Goal: Book appointment/travel/reservation

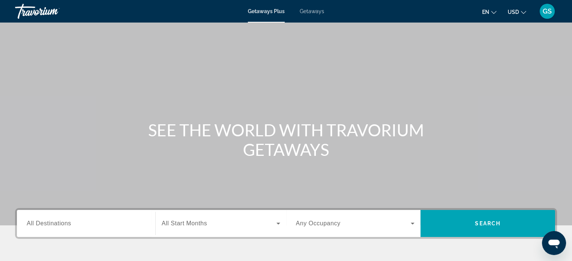
click at [64, 226] on span "All Destinations" at bounding box center [49, 223] width 44 height 6
click at [64, 226] on input "Destination All Destinations" at bounding box center [86, 224] width 119 height 9
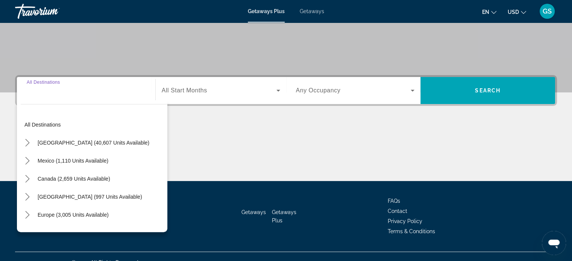
scroll to position [145, 0]
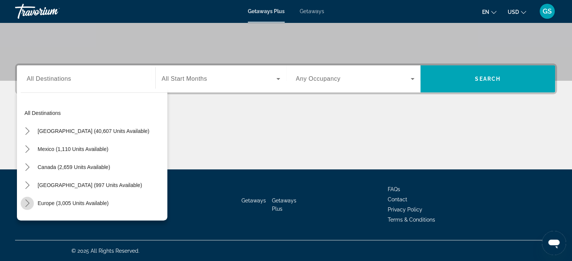
click at [30, 204] on icon "Toggle Europe (3,005 units available) submenu" at bounding box center [28, 204] width 8 height 8
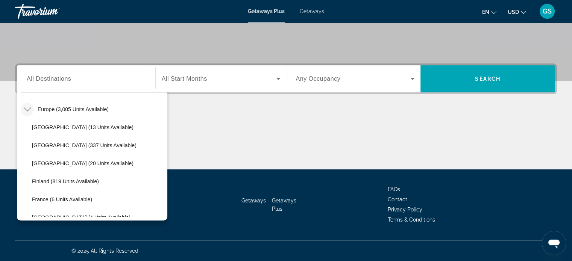
click at [309, 9] on span "Getaways" at bounding box center [312, 11] width 24 height 6
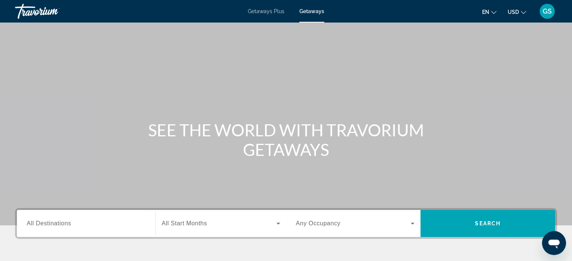
click at [73, 218] on div "Search widget" at bounding box center [86, 223] width 119 height 21
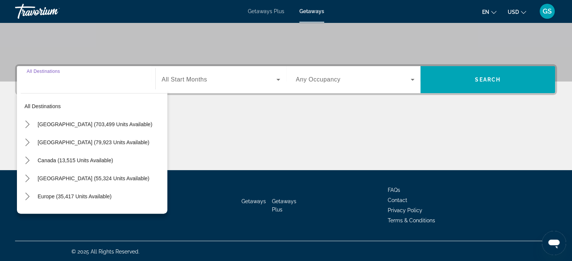
scroll to position [145, 0]
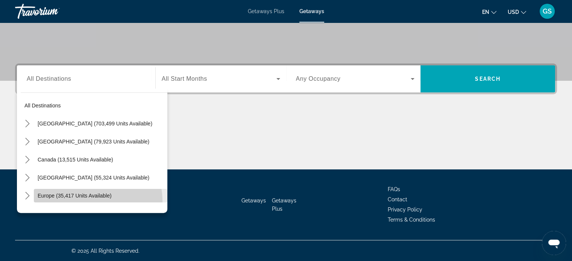
click at [84, 201] on span "Select destination: Europe (35,417 units available)" at bounding box center [101, 196] width 134 height 18
type input "**********"
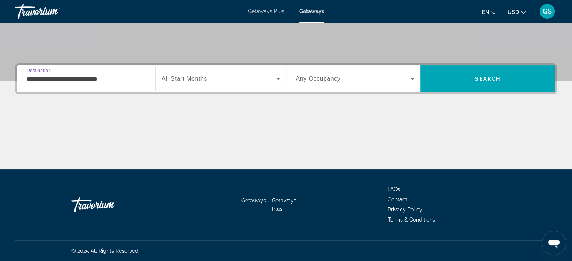
click at [210, 76] on span "Search widget" at bounding box center [219, 78] width 115 height 9
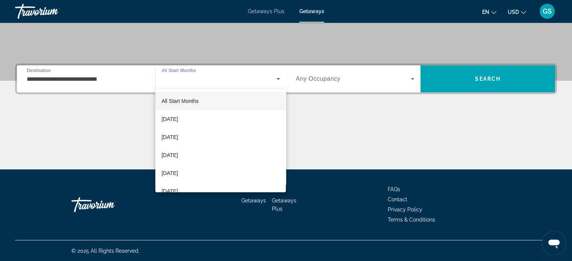
click at [210, 76] on div at bounding box center [286, 130] width 572 height 261
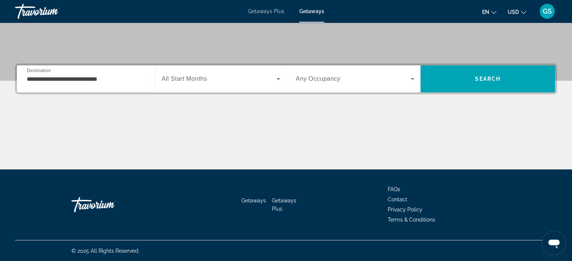
click at [251, 89] on div "Search widget" at bounding box center [221, 78] width 119 height 21
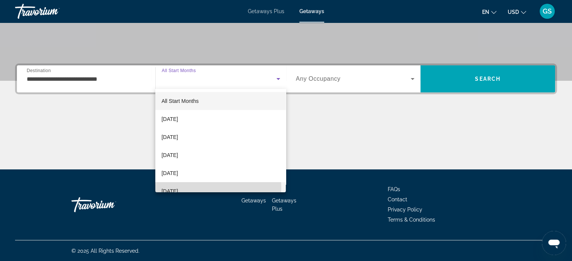
click at [213, 188] on mat-option "[DATE]" at bounding box center [220, 191] width 131 height 18
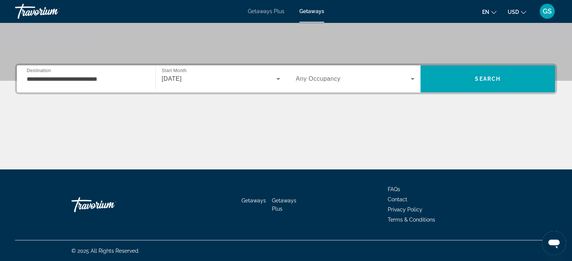
click at [313, 78] on span "Any Occupancy" at bounding box center [318, 79] width 45 height 6
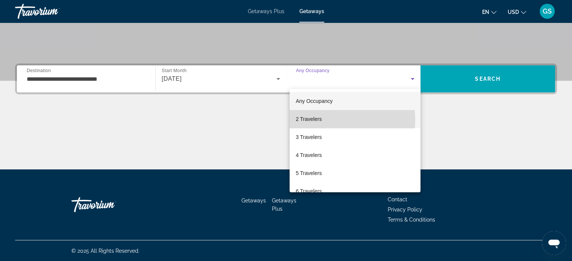
click at [313, 120] on span "2 Travelers" at bounding box center [309, 119] width 26 height 9
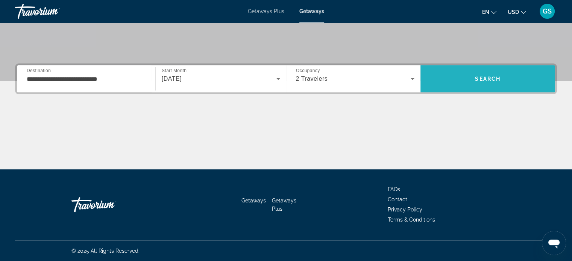
click at [478, 76] on span "Search" at bounding box center [488, 79] width 26 height 6
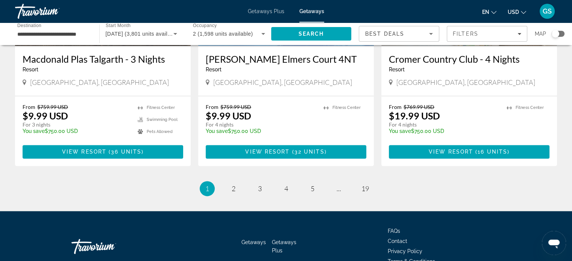
scroll to position [941, 0]
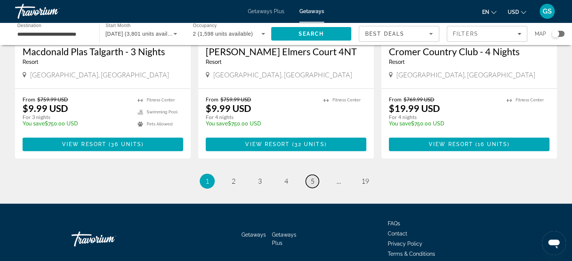
click at [313, 185] on span "5" at bounding box center [313, 181] width 4 height 8
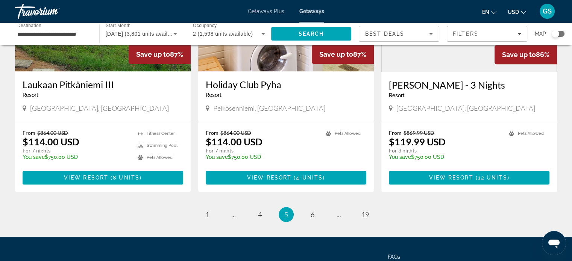
scroll to position [956, 0]
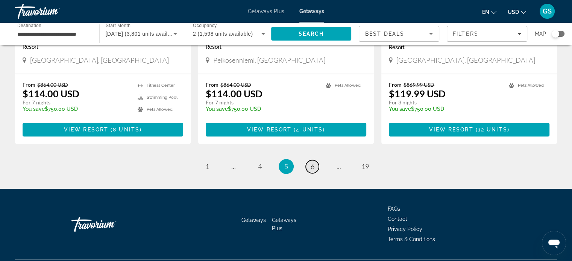
click at [315, 160] on link "page 6" at bounding box center [312, 166] width 13 height 13
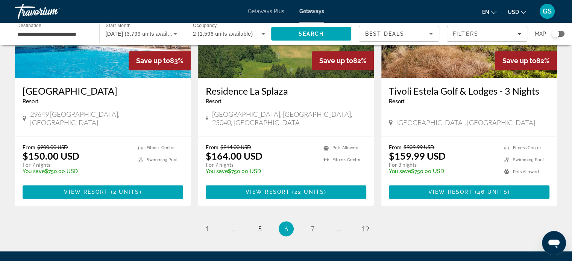
scroll to position [955, 0]
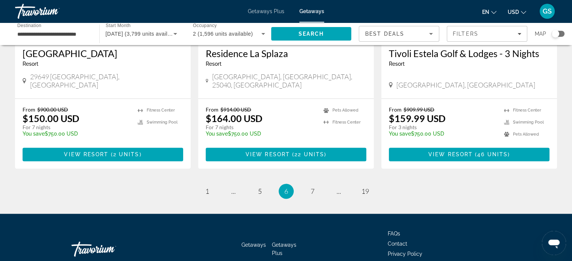
click at [316, 214] on div "Getaways Getaways Plus FAQs Contact Privacy Policy Terms & Conditions" at bounding box center [286, 249] width 542 height 71
drag, startPoint x: 232, startPoint y: 229, endPoint x: 231, endPoint y: 225, distance: 4.4
click at [231, 225] on div "Getaways Getaways Plus FAQs Contact Privacy Policy Terms & Conditions" at bounding box center [286, 249] width 542 height 71
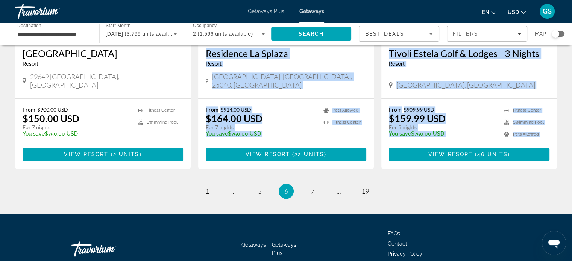
drag, startPoint x: 3, startPoint y: 234, endPoint x: 261, endPoint y: -3, distance: 350.9
